Goal: Task Accomplishment & Management: Use online tool/utility

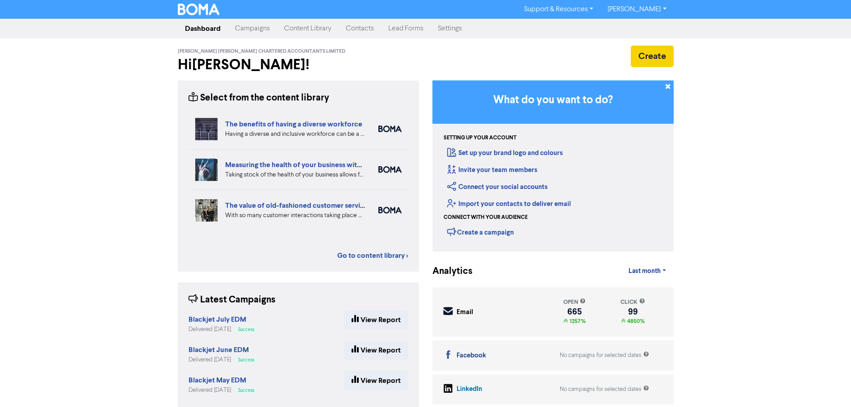
click at [648, 67] on div "Create" at bounding box center [553, 61] width 255 height 31
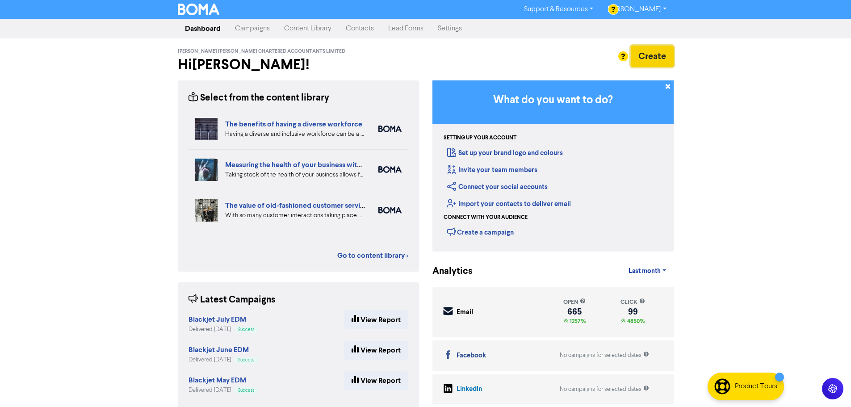
click at [662, 51] on button "Create" at bounding box center [652, 56] width 43 height 21
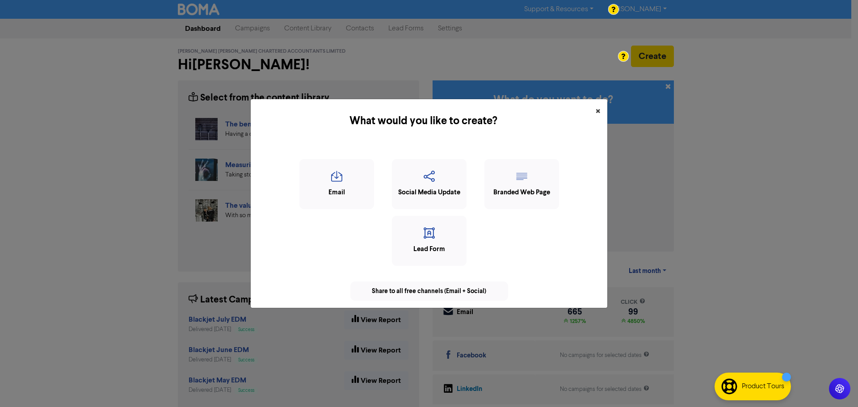
click at [606, 114] on div "What would you like to create? × Email Social Media Update Branded Web Page Lea…" at bounding box center [429, 203] width 858 height 407
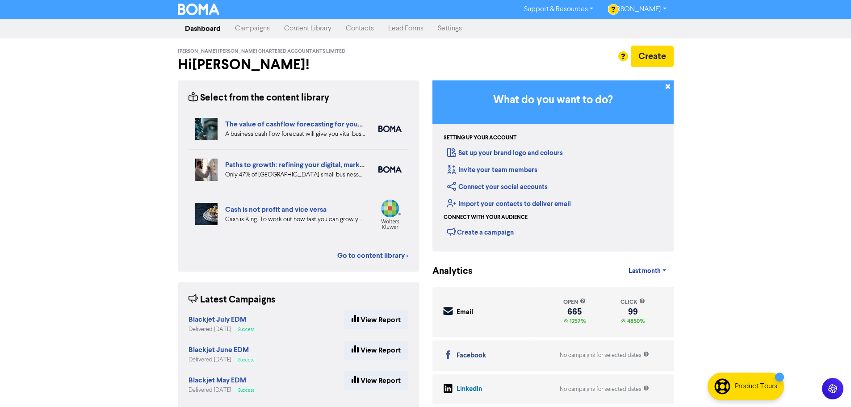
click at [352, 29] on link "Contacts" at bounding box center [360, 29] width 42 height 18
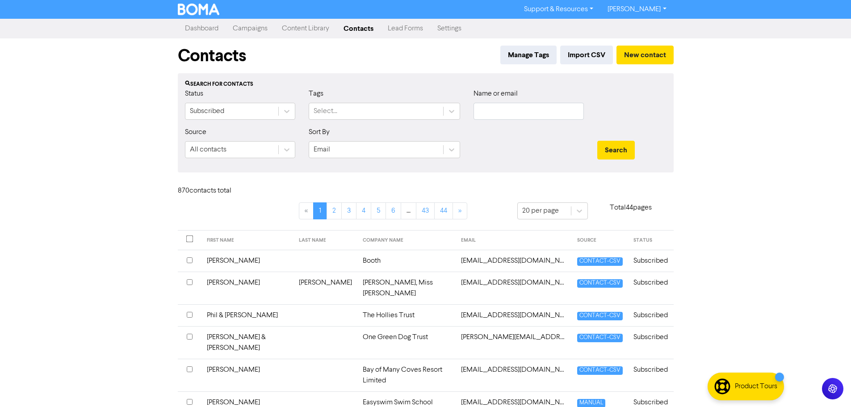
click at [555, 102] on div "Name or email" at bounding box center [529, 103] width 110 height 31
click at [540, 113] on input "text" at bounding box center [529, 111] width 110 height 17
type input "asis"
click at [597, 141] on button "Search" at bounding box center [616, 150] width 38 height 19
